Goal: Information Seeking & Learning: Find specific fact

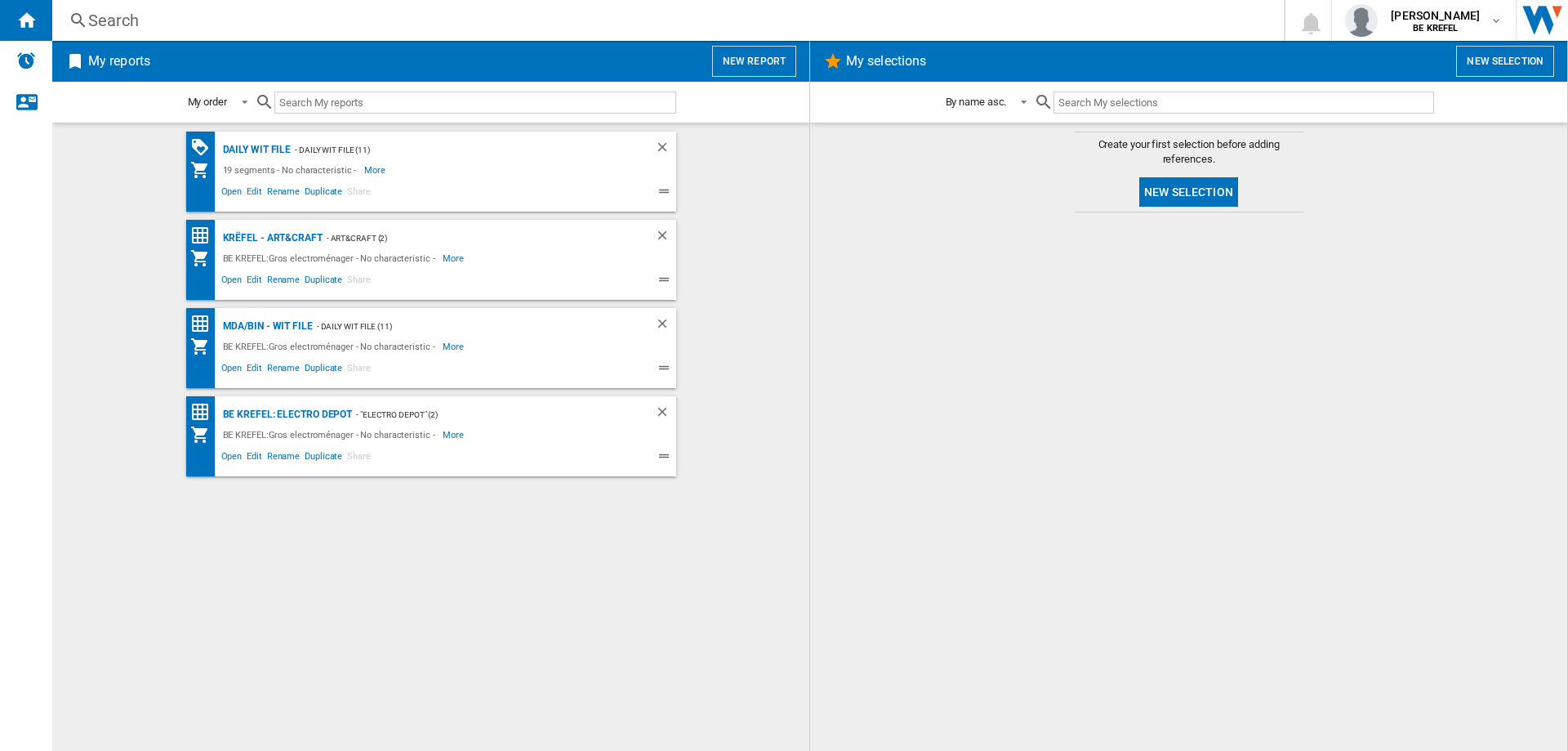
click at [167, 21] on div "Search" at bounding box center [664, 20] width 1153 height 23
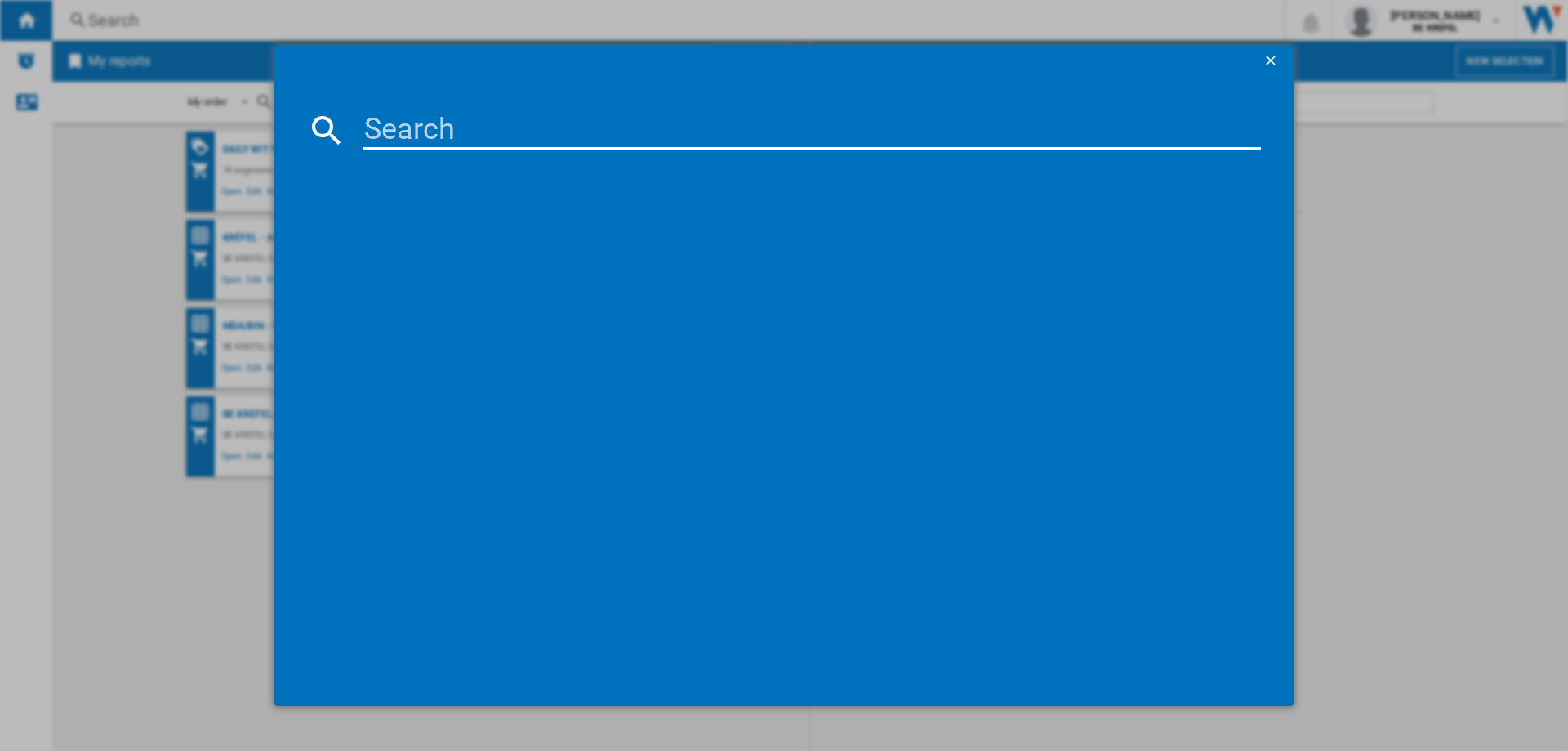
click at [370, 135] on input at bounding box center [811, 130] width 898 height 39
click at [397, 132] on input "hd9200/90" at bounding box center [811, 130] width 898 height 39
click at [551, 127] on input "HD9200/90" at bounding box center [811, 130] width 898 height 39
type input "H"
type input "1"
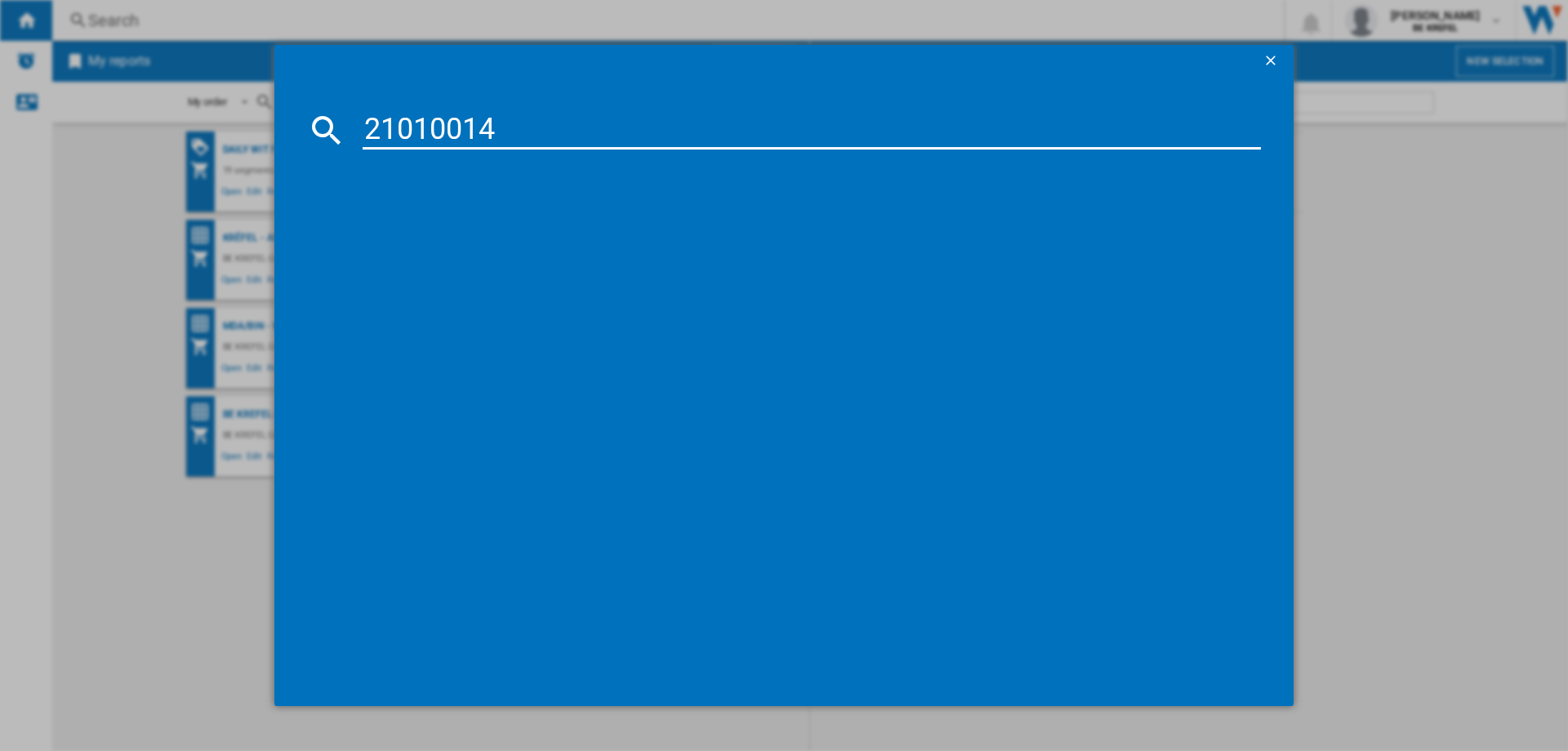
type input "21010014"
click at [554, 233] on div "PHILIPS ESSENTIAL AIRFRYER HD920090 NOIR" at bounding box center [796, 236] width 882 height 17
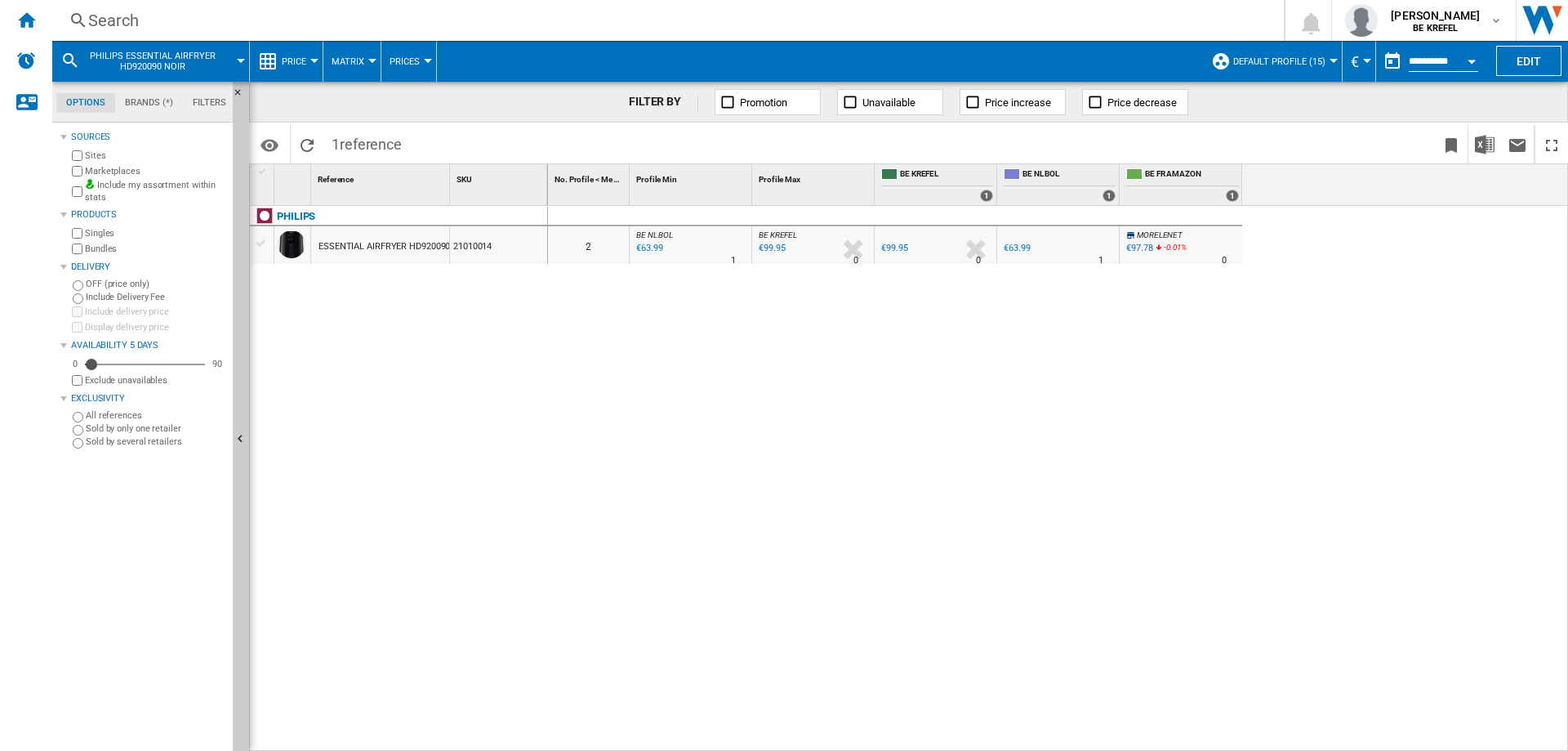
click at [1010, 253] on div "€63.99" at bounding box center [1016, 248] width 26 height 11
